Goal: Information Seeking & Learning: Learn about a topic

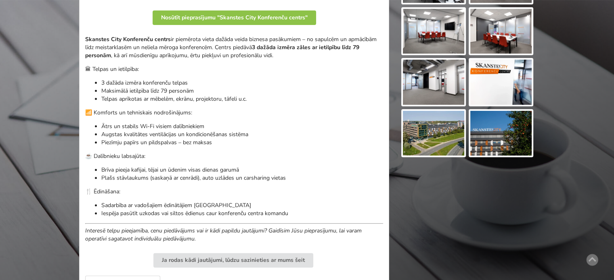
scroll to position [282, 0]
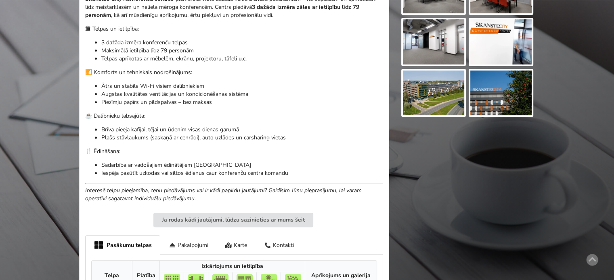
drag, startPoint x: 148, startPoint y: 86, endPoint x: 188, endPoint y: 96, distance: 41.1
click at [179, 93] on ul "Ātrs un stabils Wi-Fi visiem dalībniekiem Augstas kvalitātes ventilācijas un ko…" at bounding box center [234, 94] width 298 height 24
click at [200, 98] on p "Piezīmju papīrs un pildspalvas – bez maksas" at bounding box center [242, 102] width 282 height 8
drag, startPoint x: 211, startPoint y: 102, endPoint x: 155, endPoint y: 89, distance: 57.9
click at [157, 90] on ul "Ātrs un stabils Wi-Fi visiem dalībniekiem Augstas kvalitātes ventilācijas un ko…" at bounding box center [234, 94] width 298 height 24
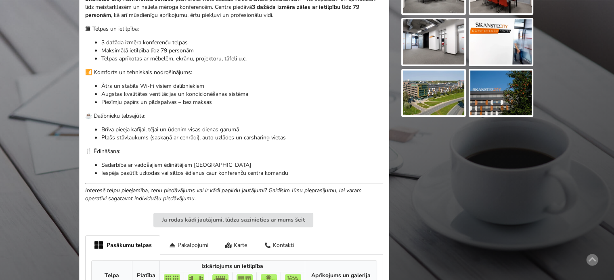
click at [155, 89] on p "Ātrs un stabils Wi-Fi visiem dalībniekiem" at bounding box center [242, 86] width 282 height 8
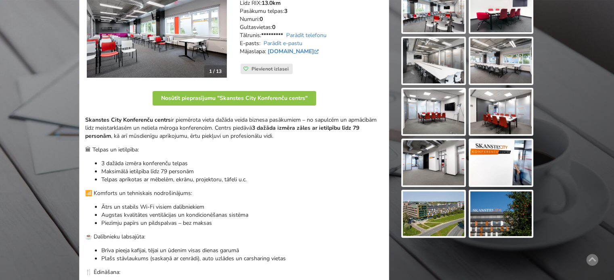
scroll to position [121, 0]
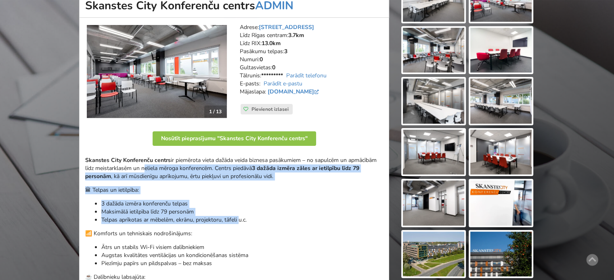
drag, startPoint x: 151, startPoint y: 174, endPoint x: 241, endPoint y: 225, distance: 103.3
click at [239, 224] on div "Skanstes City Konferenču centrs ir piemērota vieta dažāda veida biznesa pasākum…" at bounding box center [234, 261] width 298 height 208
click at [242, 226] on div "Skanstes City Konferenču centrs ir piemērota vieta dažāda veida biznesa pasākum…" at bounding box center [234, 261] width 298 height 208
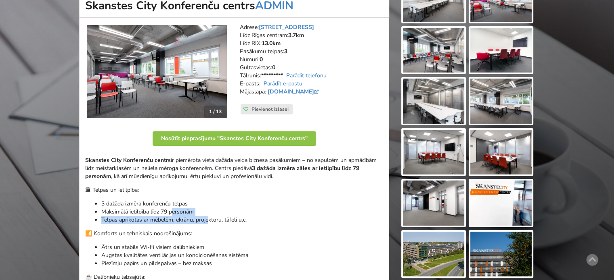
drag, startPoint x: 155, startPoint y: 208, endPoint x: 110, endPoint y: 198, distance: 46.3
click at [116, 200] on ul "3 dažāda izmēra konferenču telpas Maksimālā ietilpība līdz 79 personām Telpas a…" at bounding box center [234, 212] width 298 height 24
click at [110, 198] on div "Skanstes City Konferenču centrs ir piemērota vieta dažāda veida biznesa pasākum…" at bounding box center [234, 261] width 298 height 208
drag, startPoint x: 140, startPoint y: 194, endPoint x: 217, endPoint y: 221, distance: 82.3
click at [213, 220] on div "Skanstes City Konferenču centrs ir piemērota vieta dažāda veida biznesa pasākum…" at bounding box center [234, 261] width 298 height 208
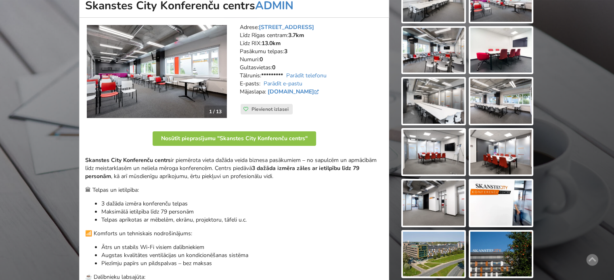
click at [217, 221] on p "Telpas aprīkotas ar mēbelēm, ekrānu, projektoru, tāfeli u.c." at bounding box center [242, 220] width 282 height 8
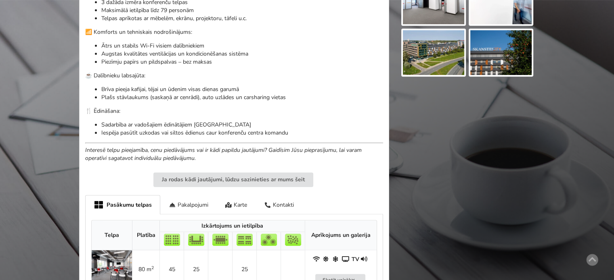
scroll to position [81, 0]
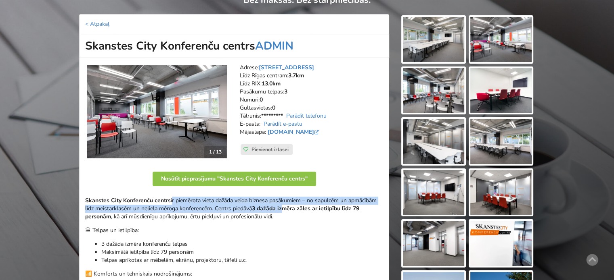
drag, startPoint x: 197, startPoint y: 199, endPoint x: 303, endPoint y: 208, distance: 106.1
click at [303, 208] on strong "3 dažāda izmēra zāles ar ietilpību līdz 79 personām" at bounding box center [222, 213] width 274 height 16
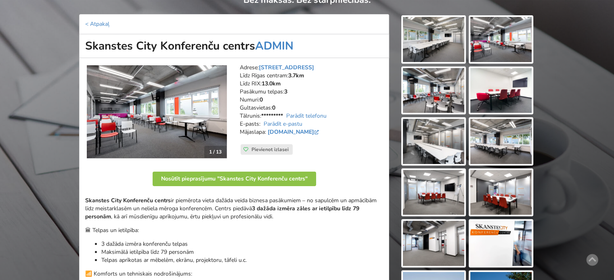
scroll to position [121, 0]
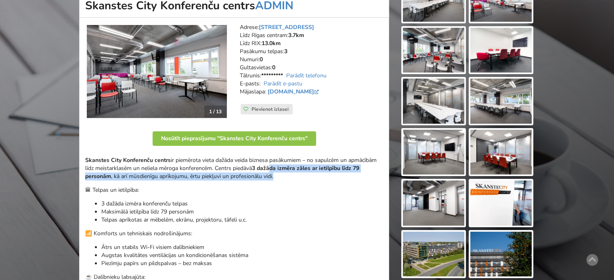
drag, startPoint x: 288, startPoint y: 167, endPoint x: 331, endPoint y: 181, distance: 44.7
click at [330, 181] on div "Skanstes City Konferenču centrs ir piemērota vieta dažāda veida biznesa pasākum…" at bounding box center [234, 261] width 298 height 208
click at [331, 181] on div "Skanstes City Konferenču centrs ir piemērota vieta dažāda veida biznesa pasākum…" at bounding box center [234, 261] width 298 height 208
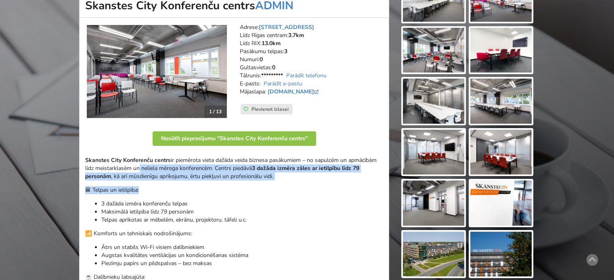
drag, startPoint x: 173, startPoint y: 176, endPoint x: 197, endPoint y: 187, distance: 26.5
click at [197, 187] on div "Skanstes City Konferenču centrs ir piemērota vieta dažāda veida biznesa pasākum…" at bounding box center [234, 261] width 298 height 208
click at [197, 187] on p "🏛 Telpas un ietilpība:" at bounding box center [234, 190] width 298 height 8
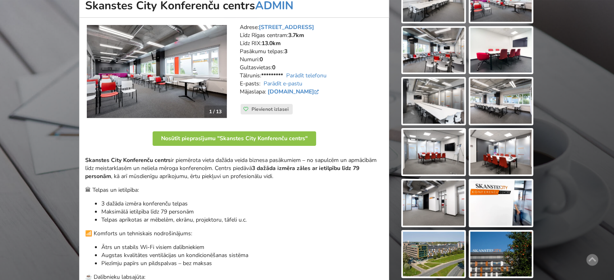
scroll to position [0, 0]
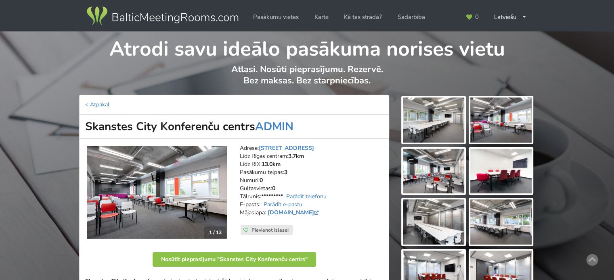
click at [140, 13] on img at bounding box center [162, 16] width 155 height 23
